Goal: Task Accomplishment & Management: Manage account settings

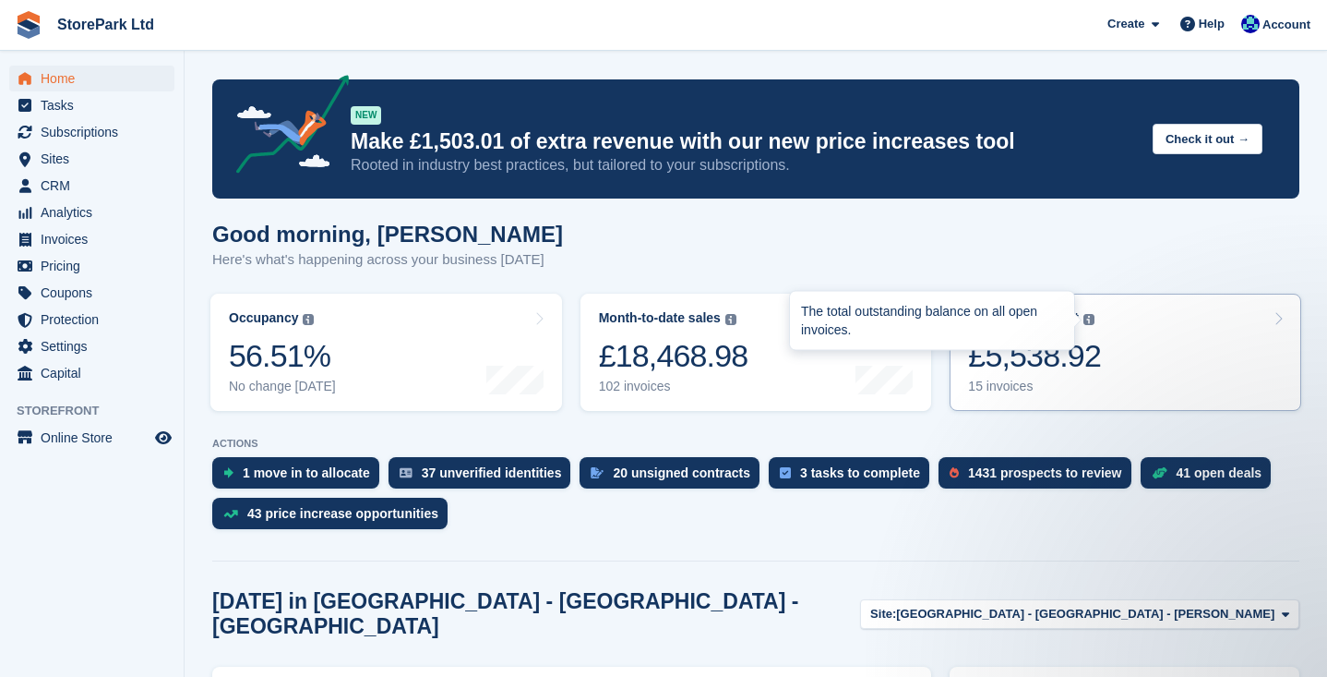
click at [1112, 347] on link "Awaiting payment The total outstanding balance on all open invoices. The total …" at bounding box center [1126, 352] width 352 height 117
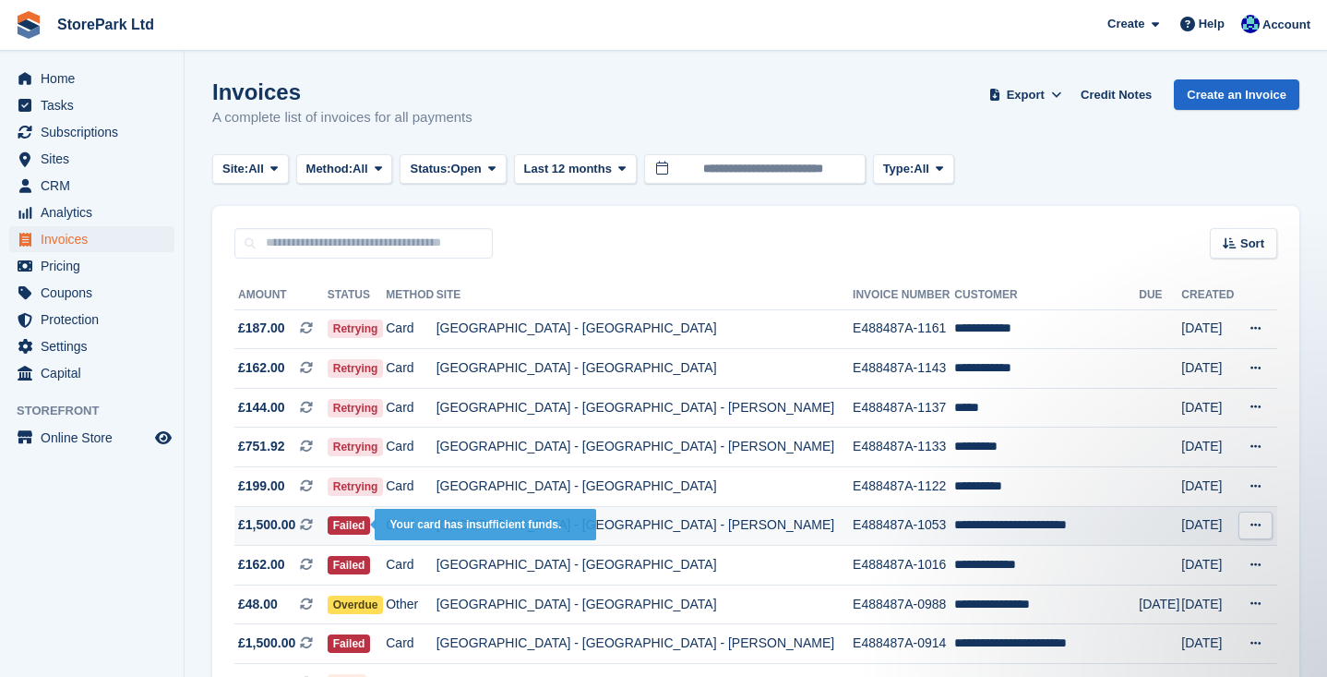
click at [371, 521] on span "Failed" at bounding box center [349, 525] width 43 height 18
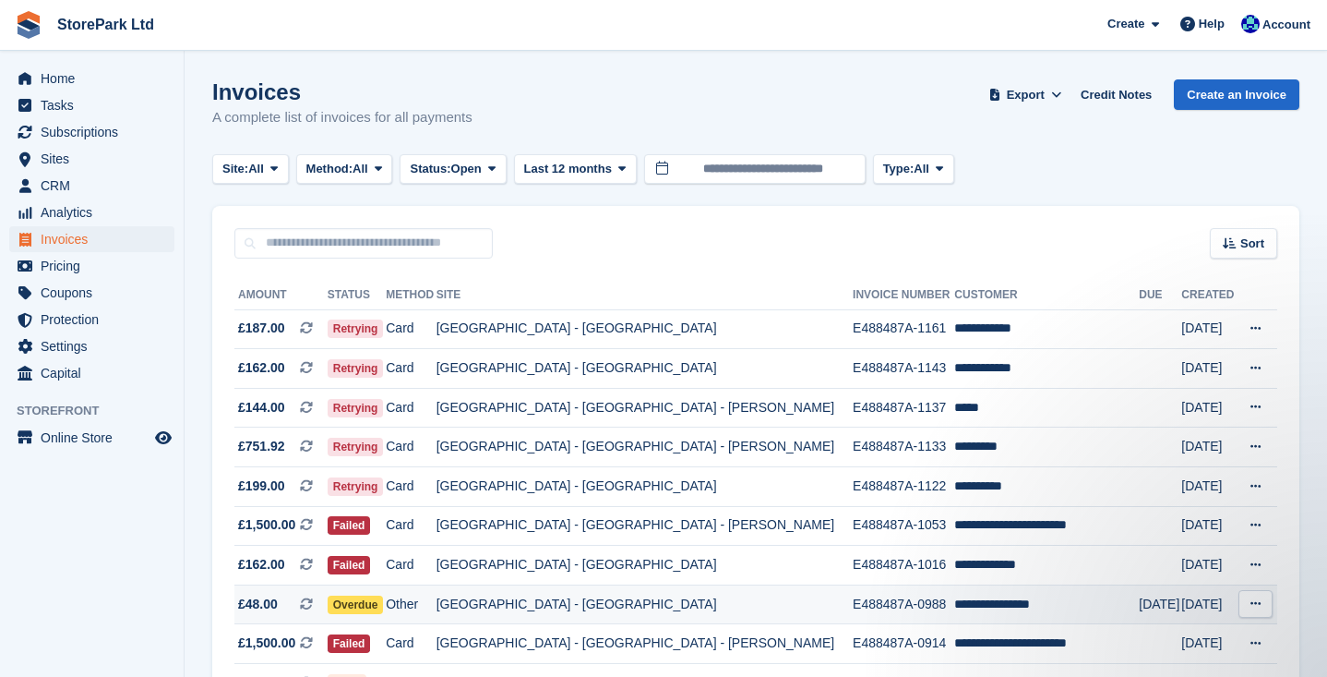
click at [698, 608] on td "[GEOGRAPHIC_DATA] - [GEOGRAPHIC_DATA]" at bounding box center [645, 604] width 416 height 40
click at [383, 493] on span "Retrying" at bounding box center [356, 486] width 56 height 18
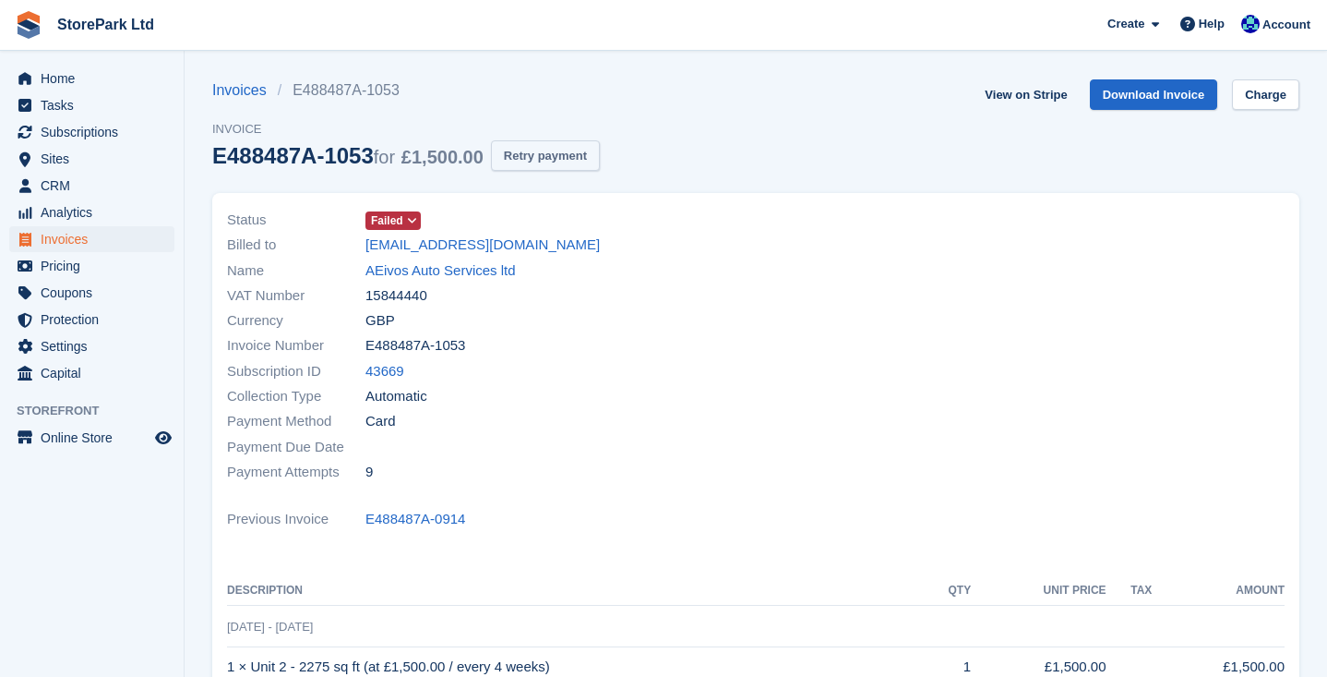
click at [557, 161] on button "Retry payment" at bounding box center [545, 155] width 109 height 30
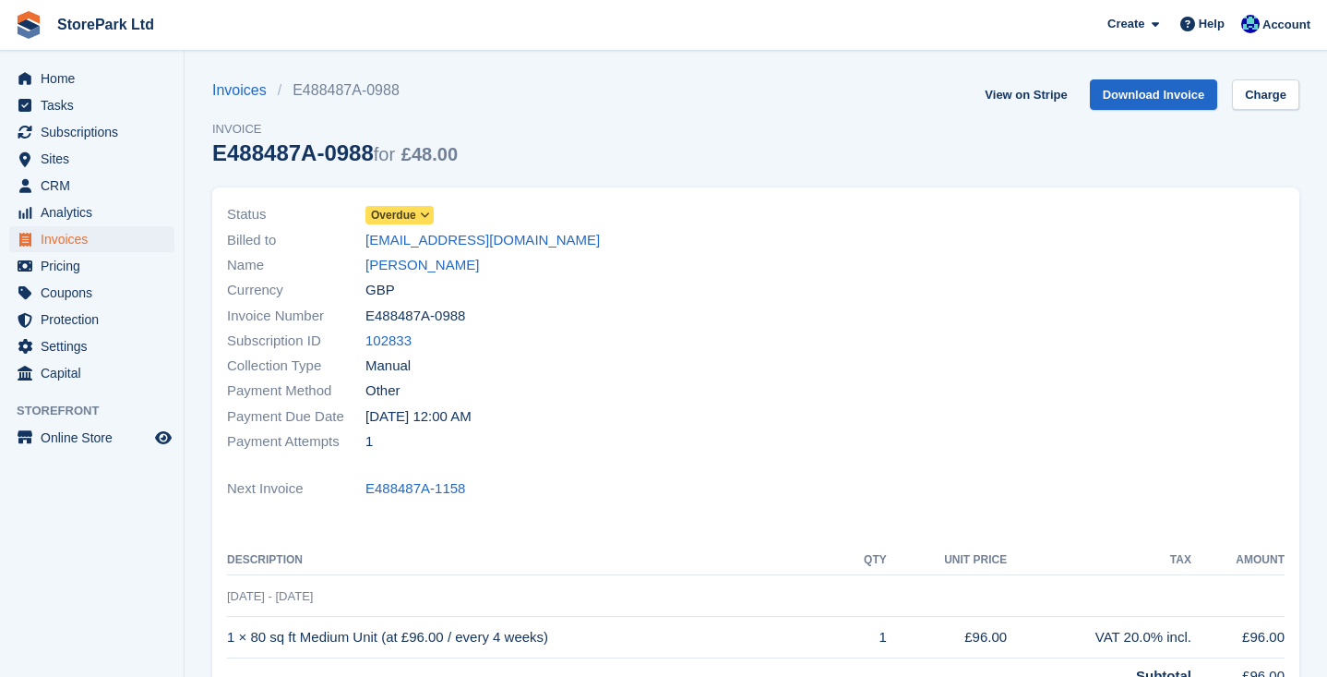
click at [427, 215] on icon at bounding box center [425, 215] width 10 height 11
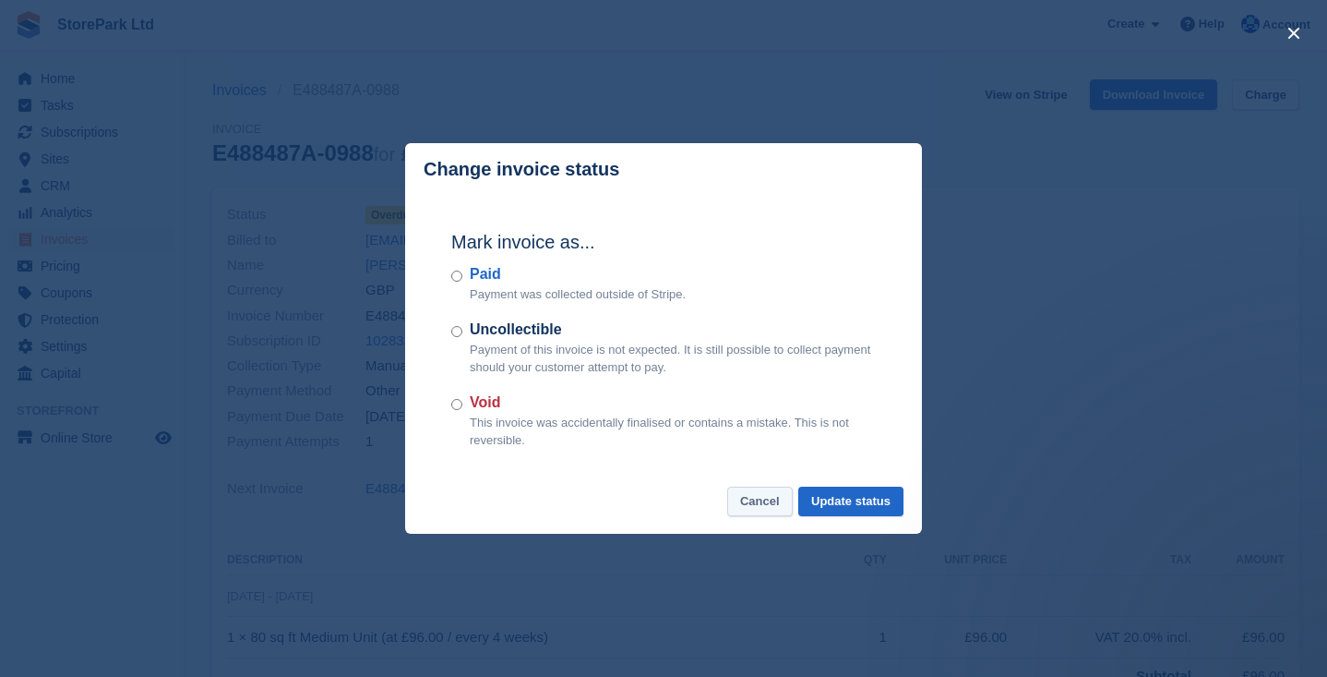
click at [736, 509] on button "Cancel" at bounding box center [760, 501] width 66 height 30
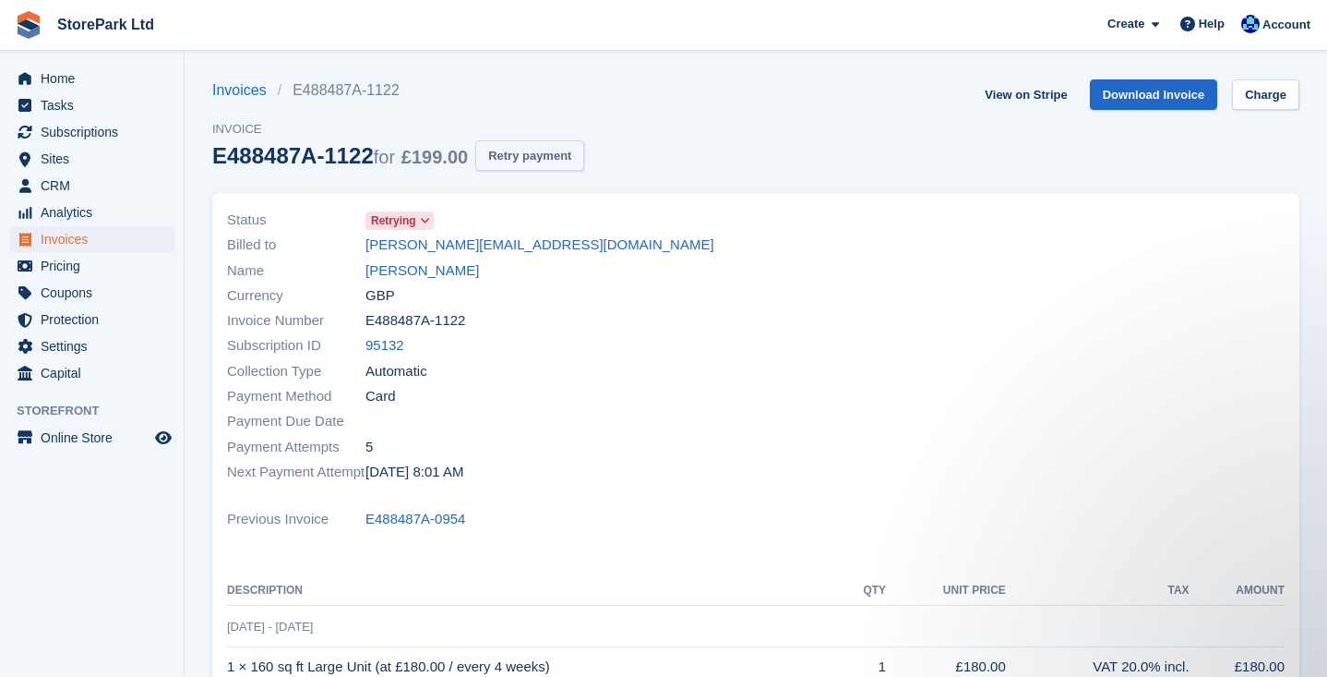
click at [563, 155] on button "Retry payment" at bounding box center [529, 155] width 109 height 30
